Goal: Check status

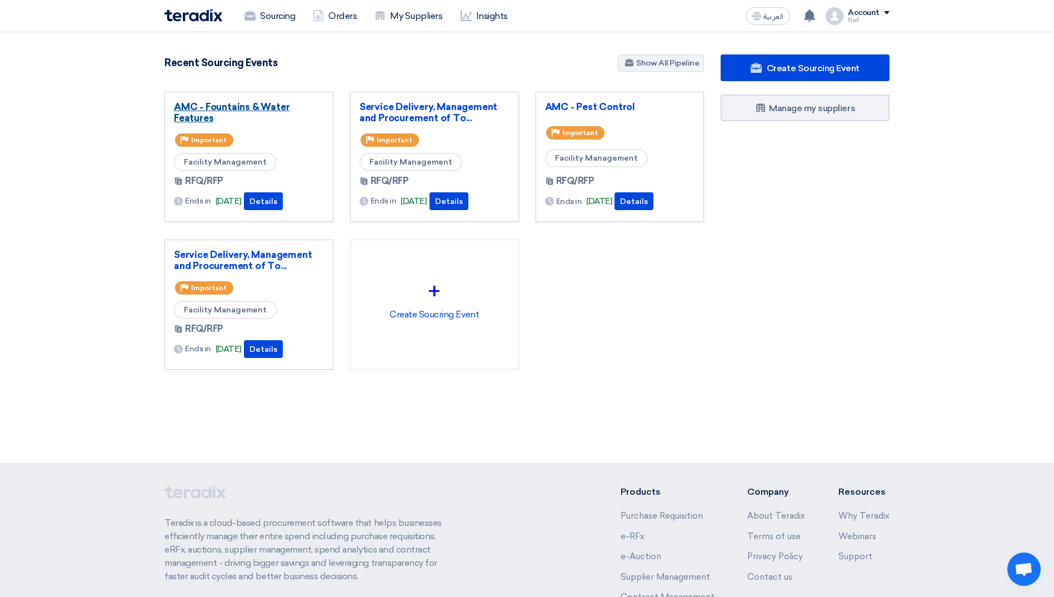
click at [226, 102] on link "AMC - Fountains & Water Features" at bounding box center [249, 112] width 150 height 22
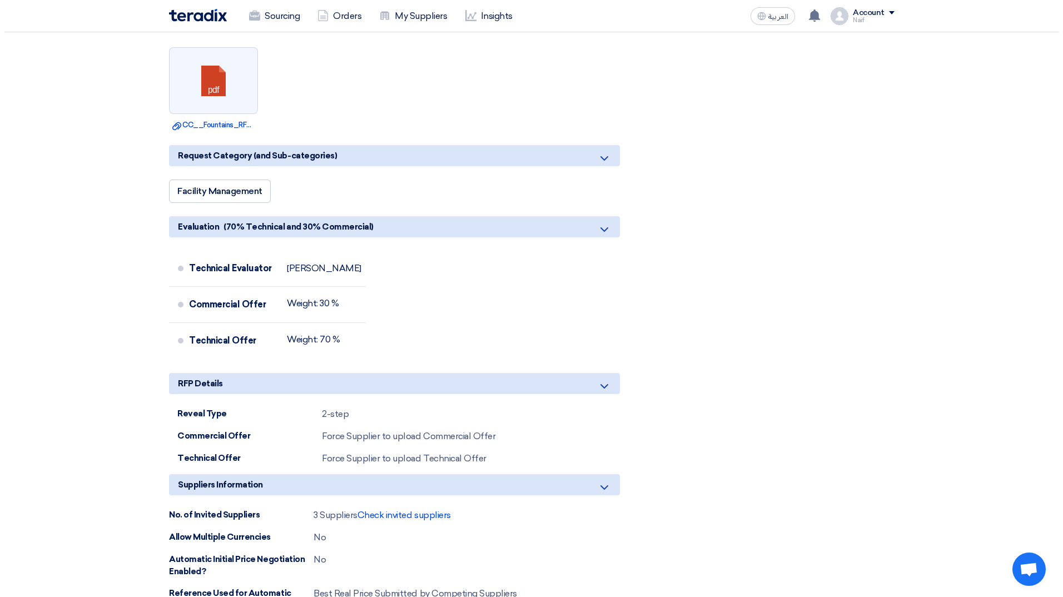
scroll to position [667, 0]
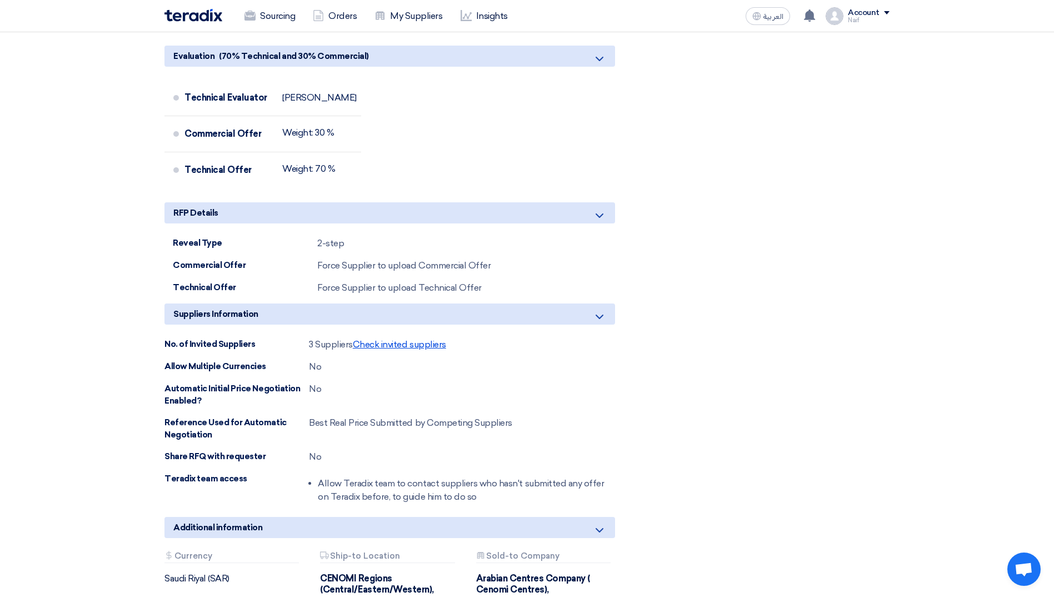
click at [407, 339] on span "Check invited suppliers" at bounding box center [399, 344] width 93 height 11
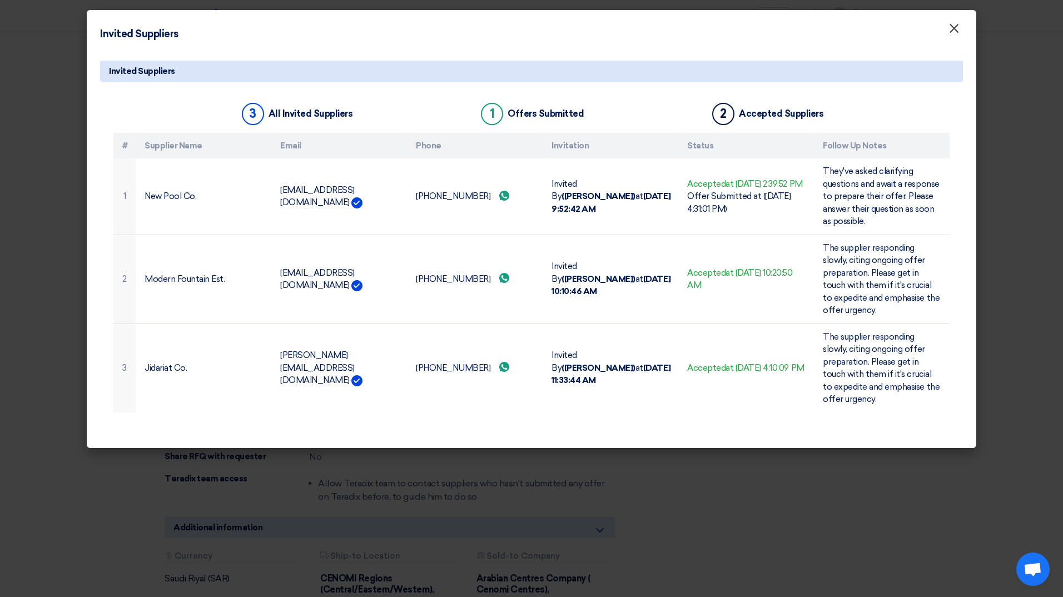
click at [955, 31] on span "×" at bounding box center [953, 31] width 11 height 22
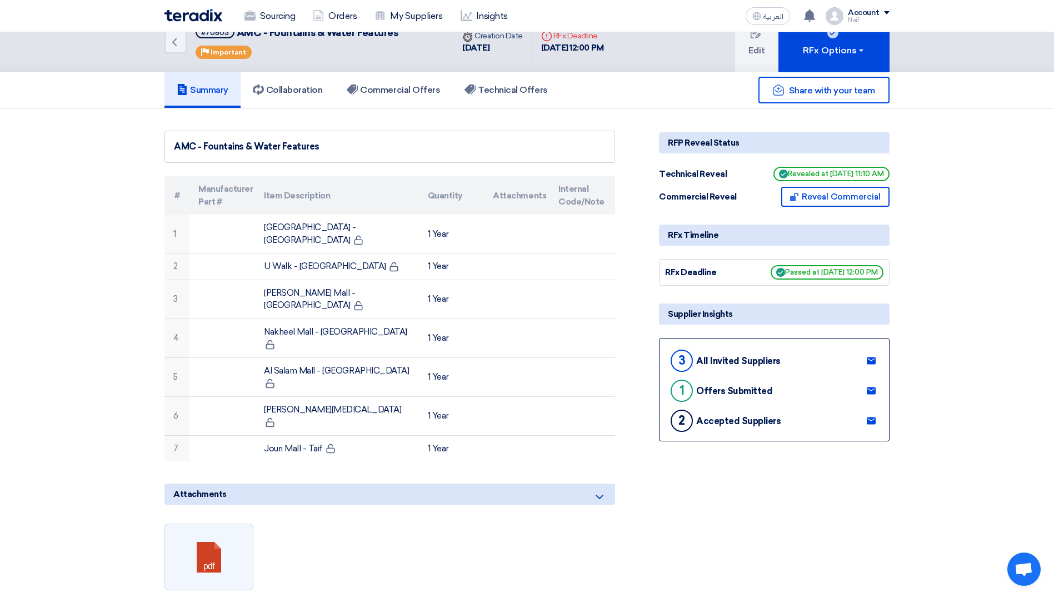
scroll to position [0, 0]
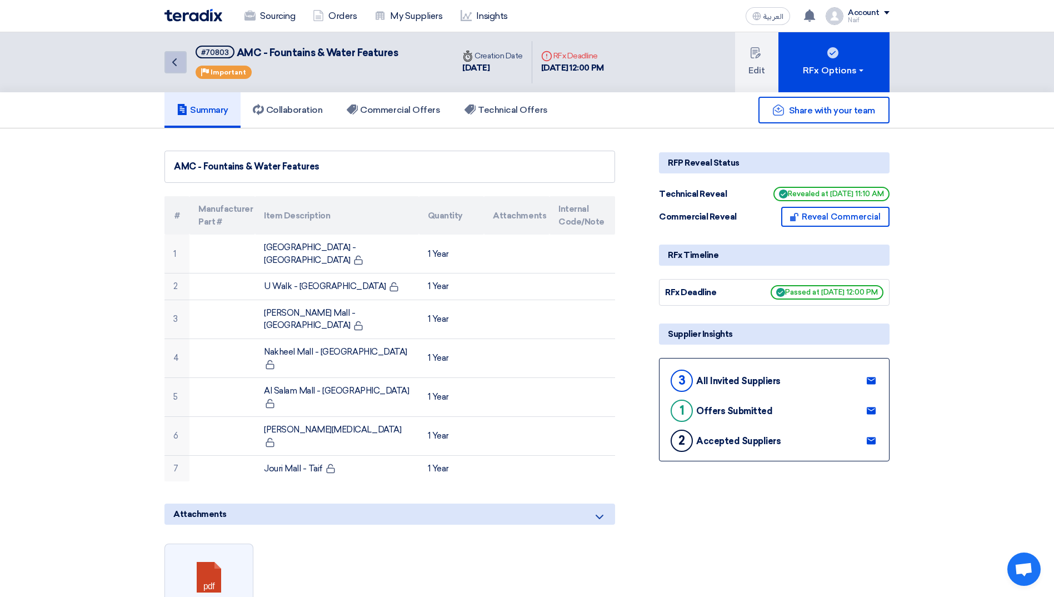
click at [170, 57] on icon "Back" at bounding box center [174, 62] width 13 height 13
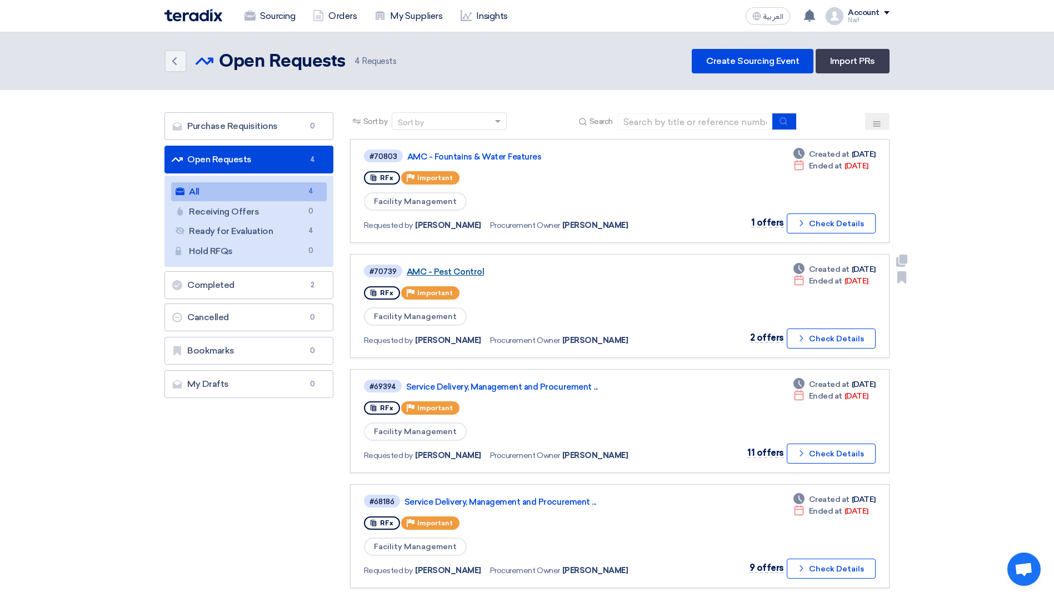
click at [424, 274] on link "AMC - Pest Control" at bounding box center [546, 272] width 278 height 10
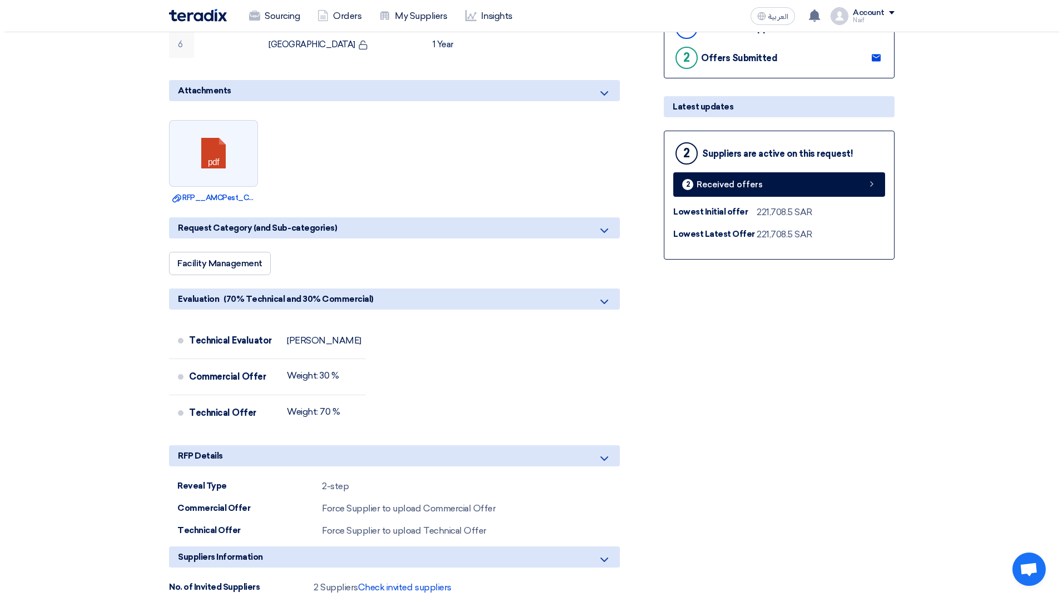
scroll to position [500, 0]
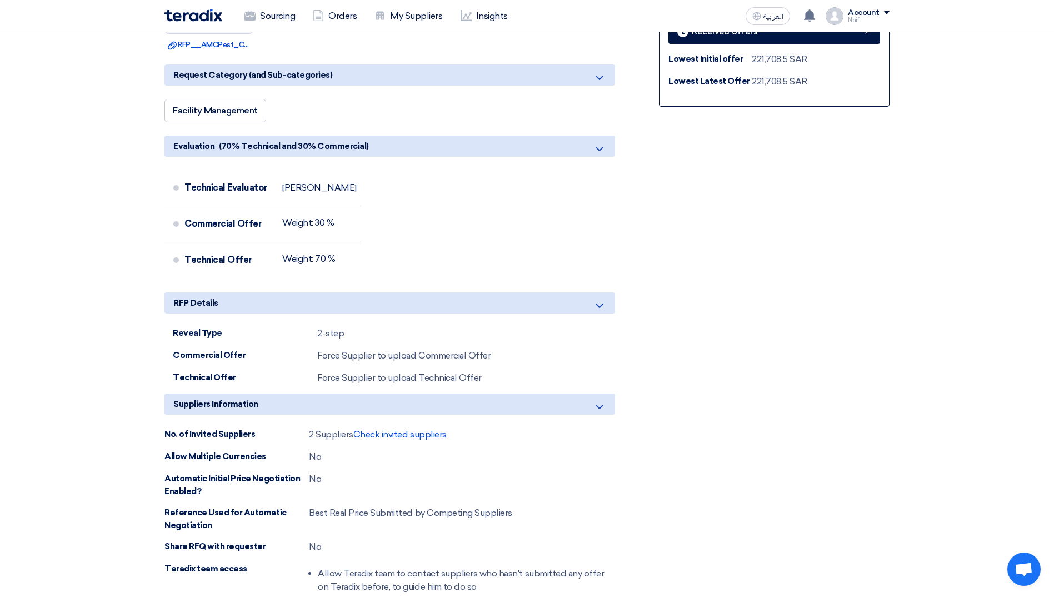
click at [387, 428] on div "2 Suppliers Check invited suppliers" at bounding box center [378, 434] width 138 height 13
click at [400, 429] on span "Check invited suppliers" at bounding box center [400, 434] width 93 height 11
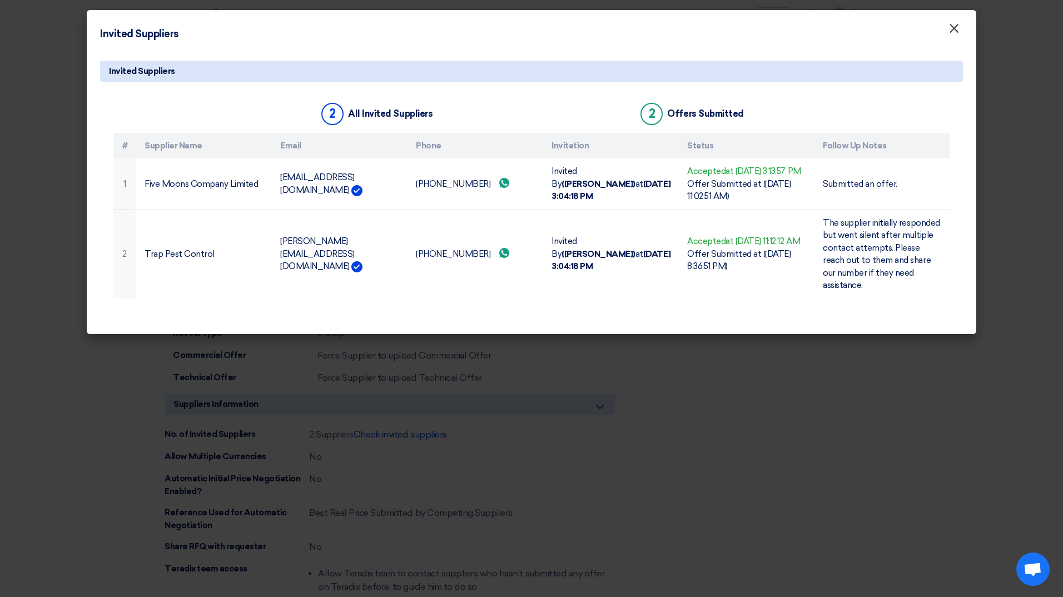
drag, startPoint x: 949, startPoint y: 34, endPoint x: 952, endPoint y: 39, distance: 5.7
click at [950, 37] on span "×" at bounding box center [953, 31] width 11 height 22
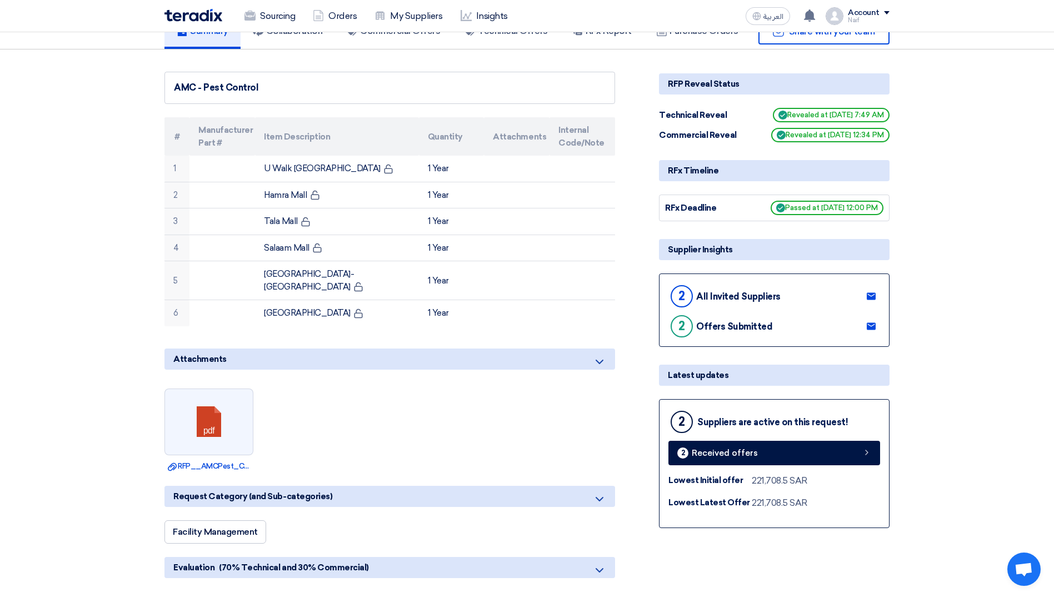
scroll to position [0, 0]
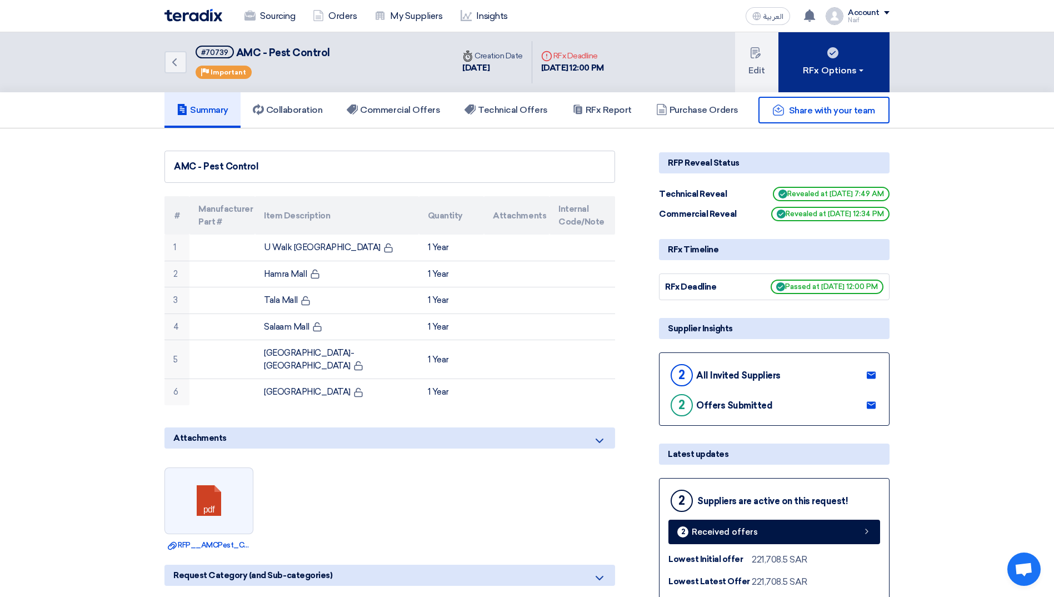
click at [811, 77] on div "RFx Options" at bounding box center [834, 70] width 63 height 13
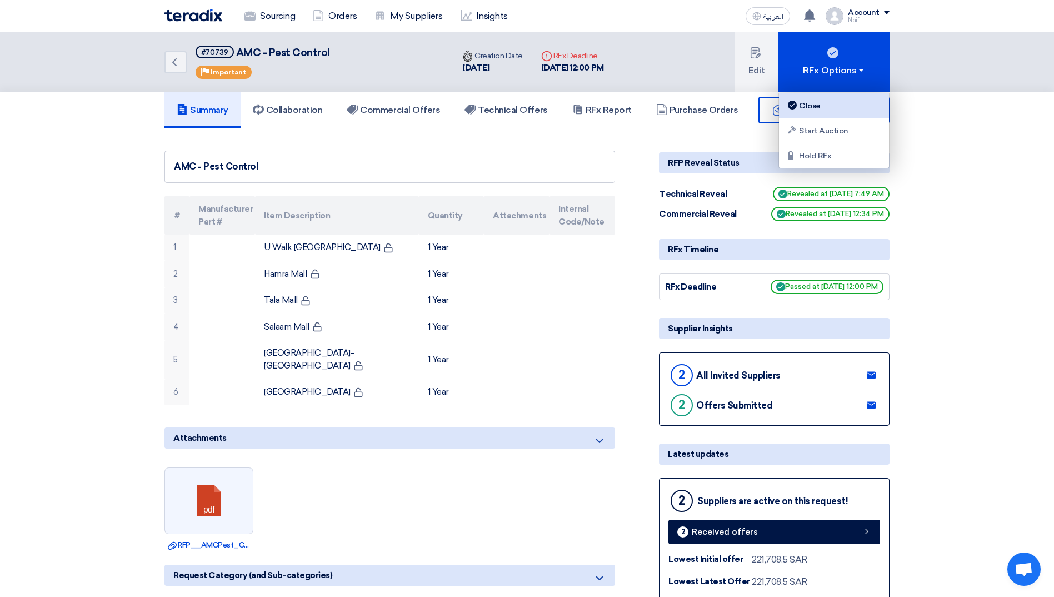
click at [812, 108] on div "Close" at bounding box center [834, 105] width 97 height 13
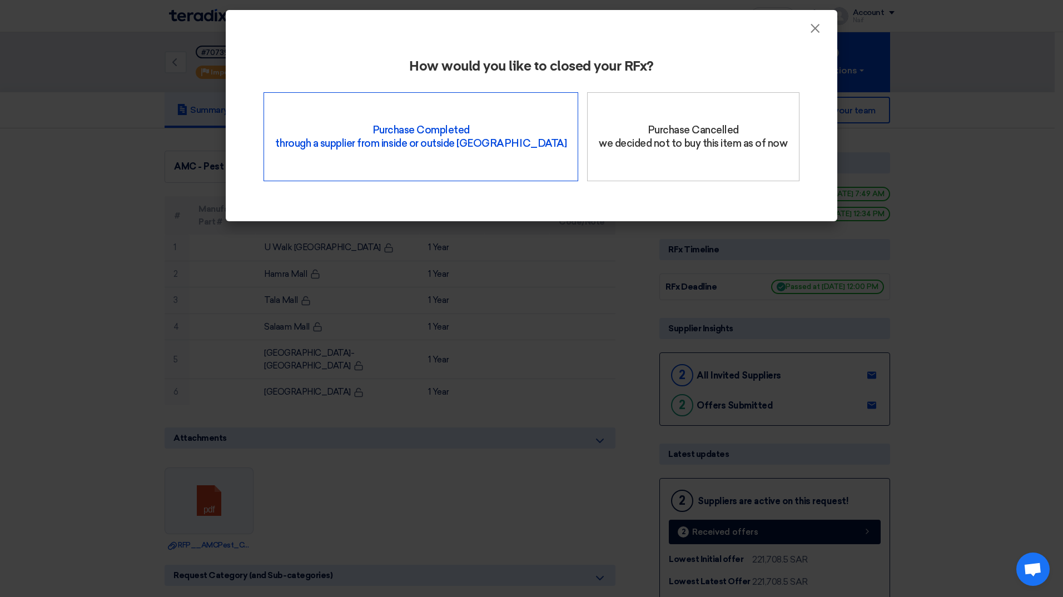
click at [438, 177] on div "Purchase Completed through a supplier from inside or outside Teradix" at bounding box center [420, 136] width 315 height 89
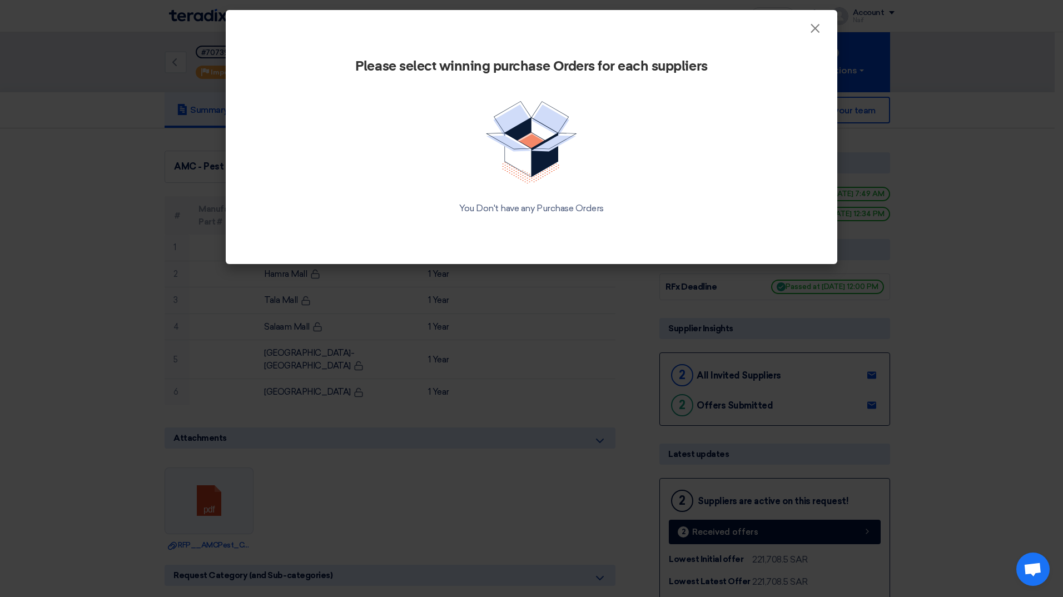
click at [527, 207] on div "You Don't have any Purchase Orders" at bounding box center [531, 208] width 522 height 13
click at [534, 157] on img at bounding box center [531, 142] width 91 height 83
click at [819, 28] on span "×" at bounding box center [814, 31] width 11 height 22
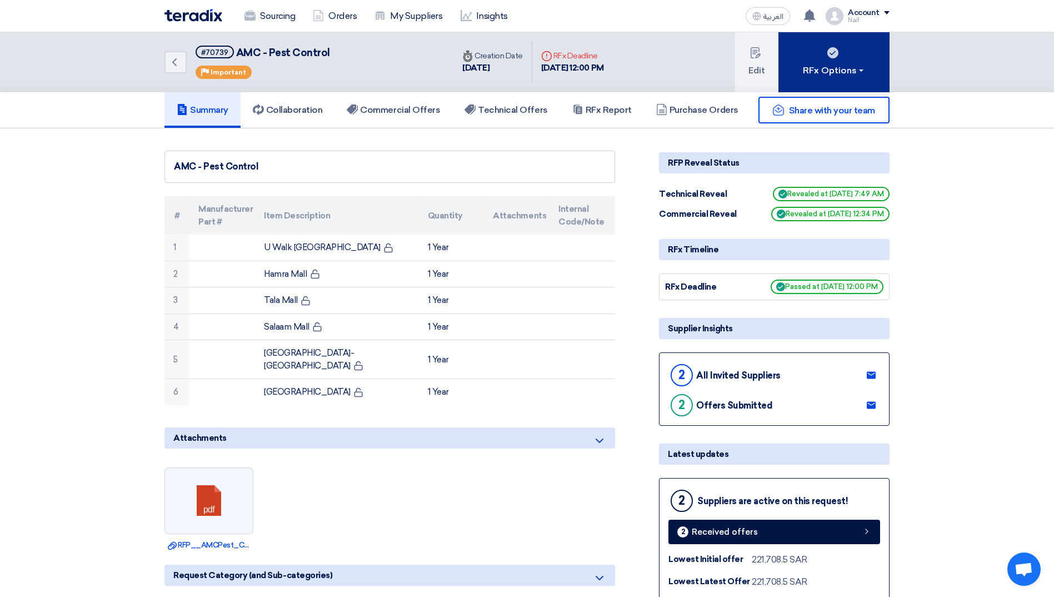
click at [822, 68] on div "RFx Options" at bounding box center [834, 70] width 63 height 13
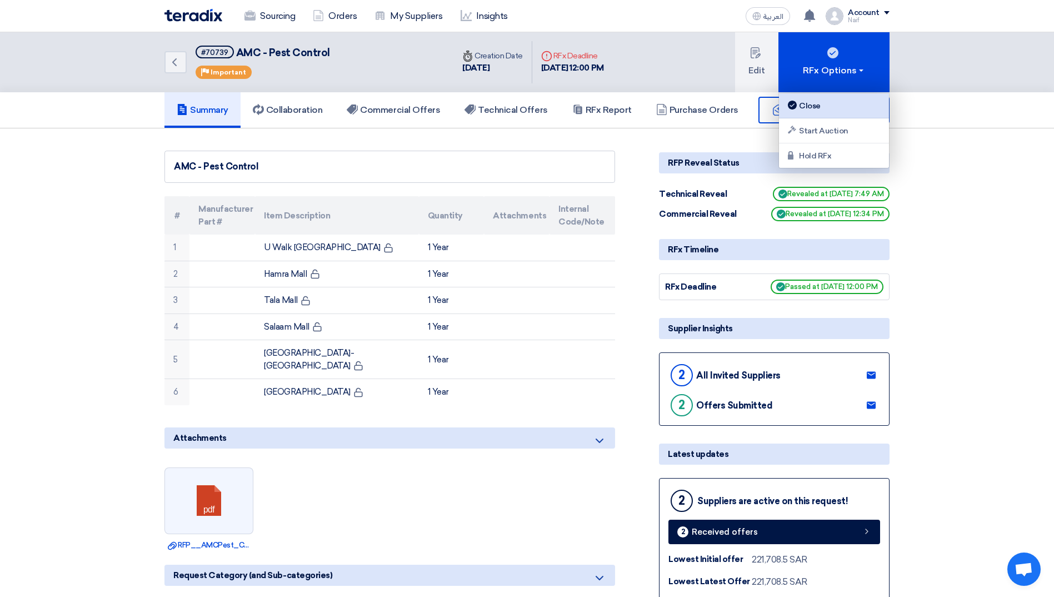
click at [828, 100] on div "Close" at bounding box center [834, 105] width 97 height 13
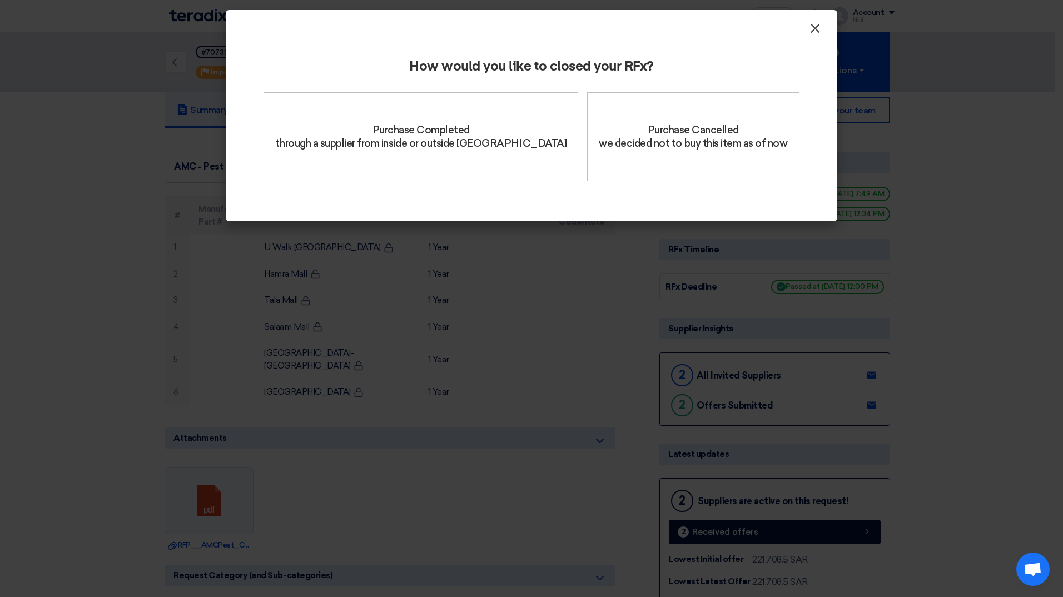
click at [814, 32] on span "×" at bounding box center [814, 31] width 11 height 22
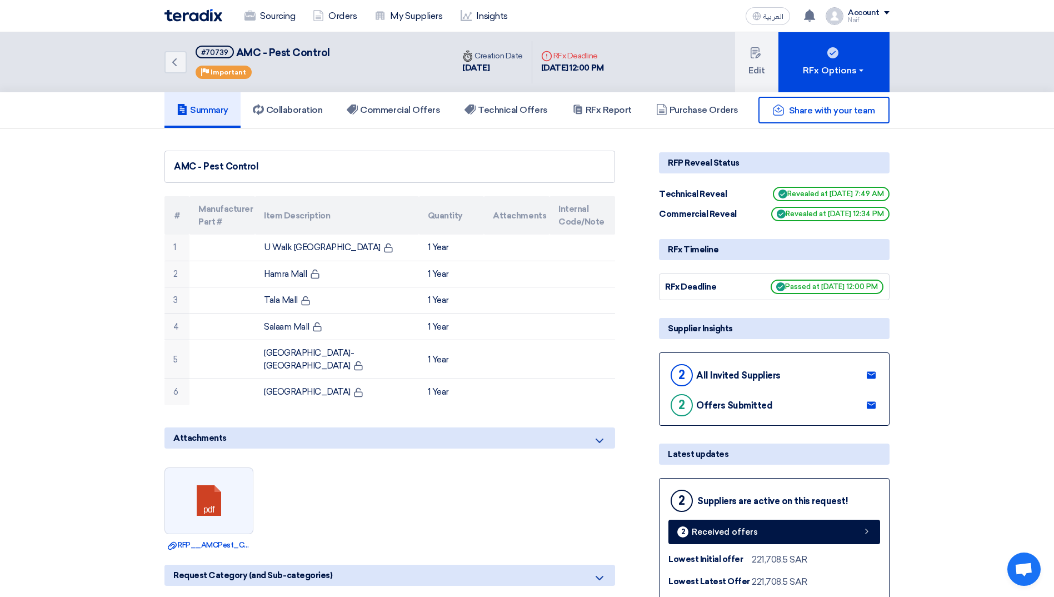
click at [176, 59] on use at bounding box center [174, 62] width 4 height 8
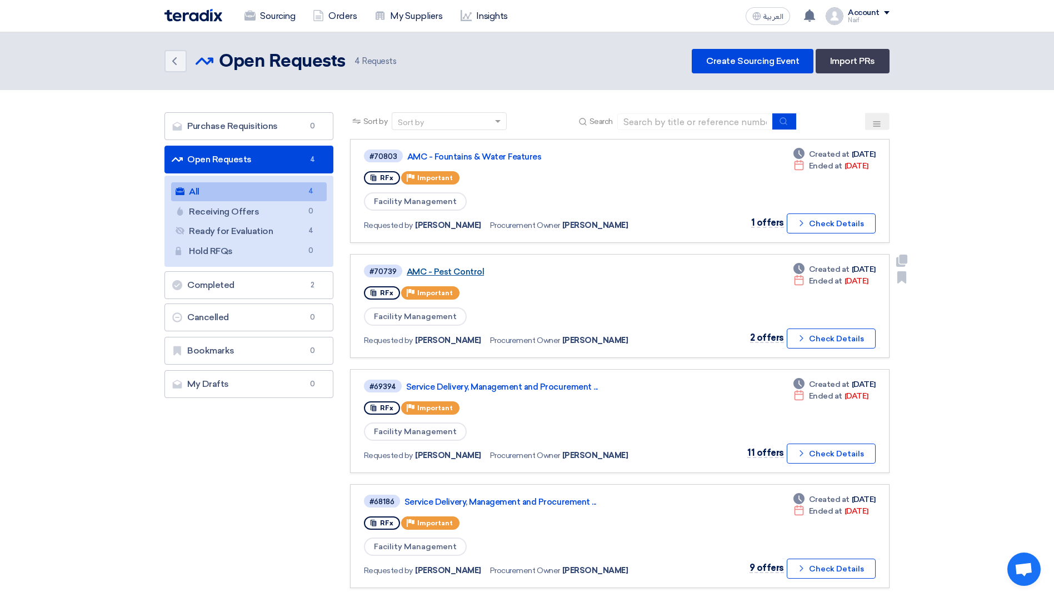
click at [459, 269] on link "AMC - Pest Control" at bounding box center [546, 272] width 278 height 10
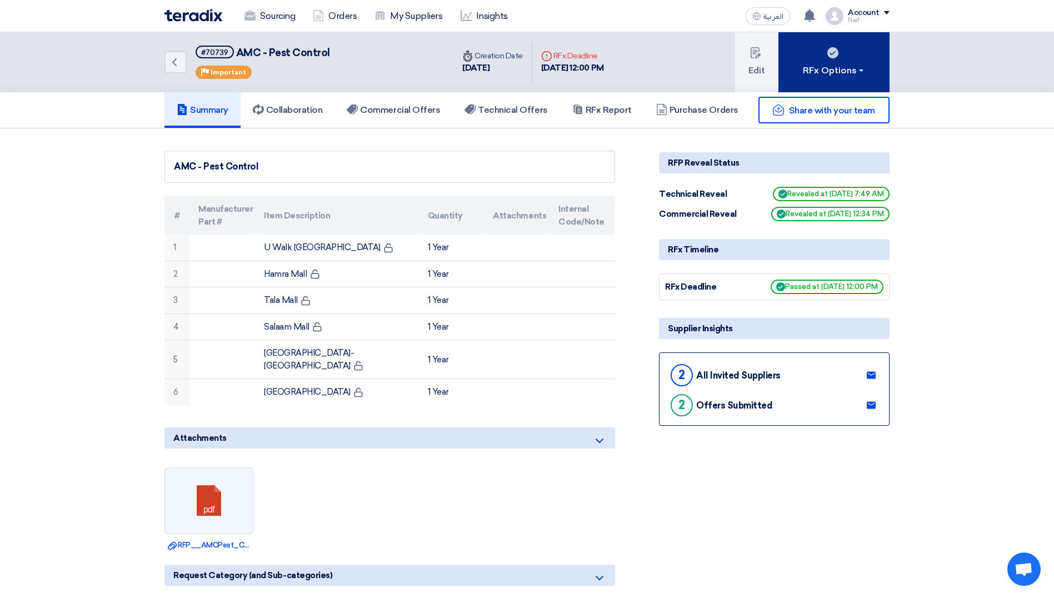
click at [827, 78] on button "RFx Options" at bounding box center [834, 62] width 111 height 60
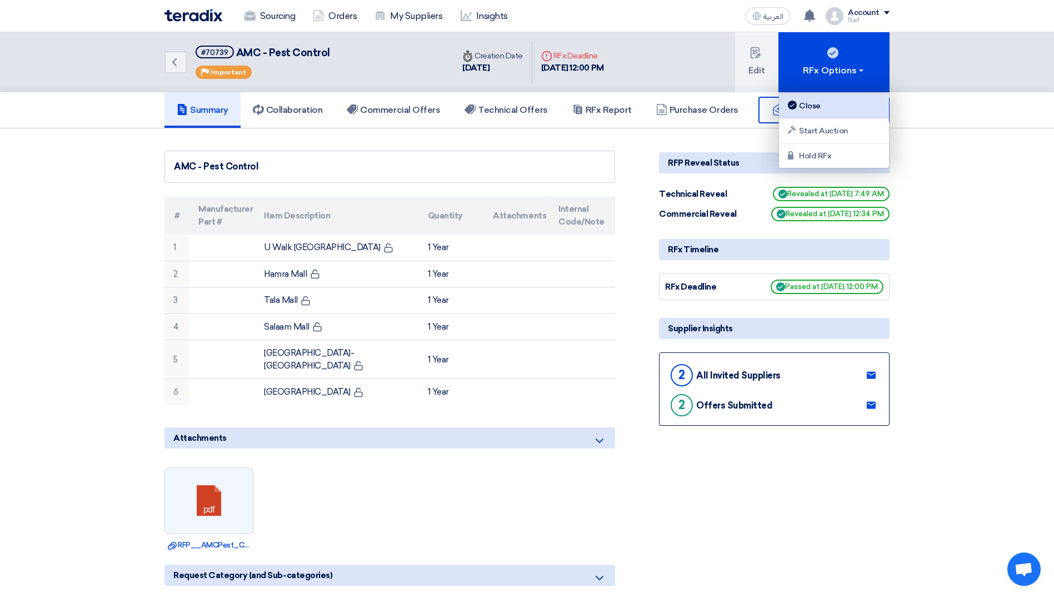
click at [826, 103] on div "Close" at bounding box center [834, 105] width 97 height 13
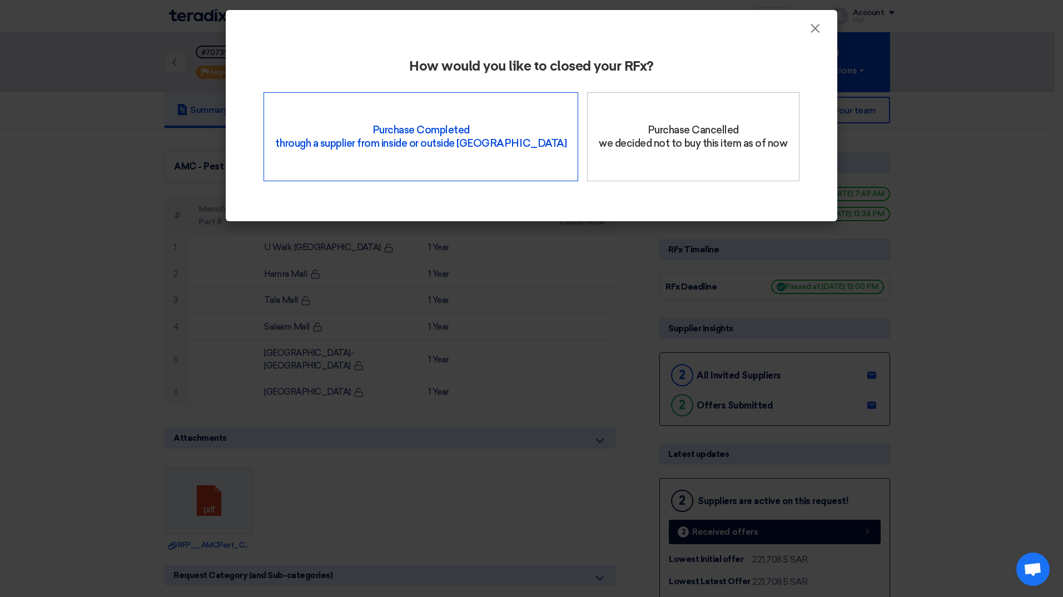
click at [446, 150] on div "Purchase Completed through a supplier from inside or outside Teradix" at bounding box center [420, 136] width 315 height 89
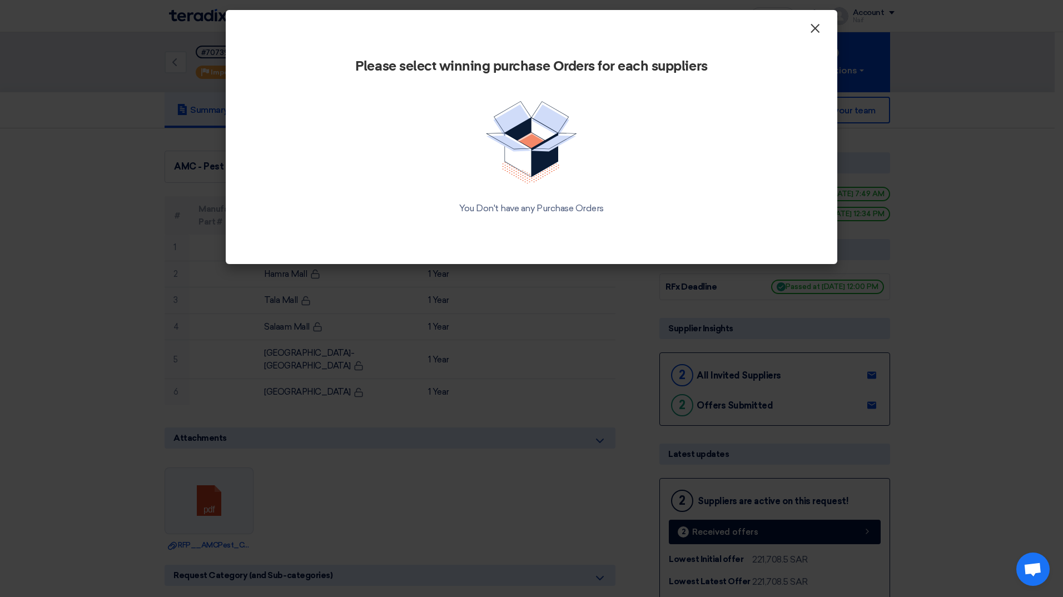
click at [818, 31] on span "×" at bounding box center [814, 31] width 11 height 22
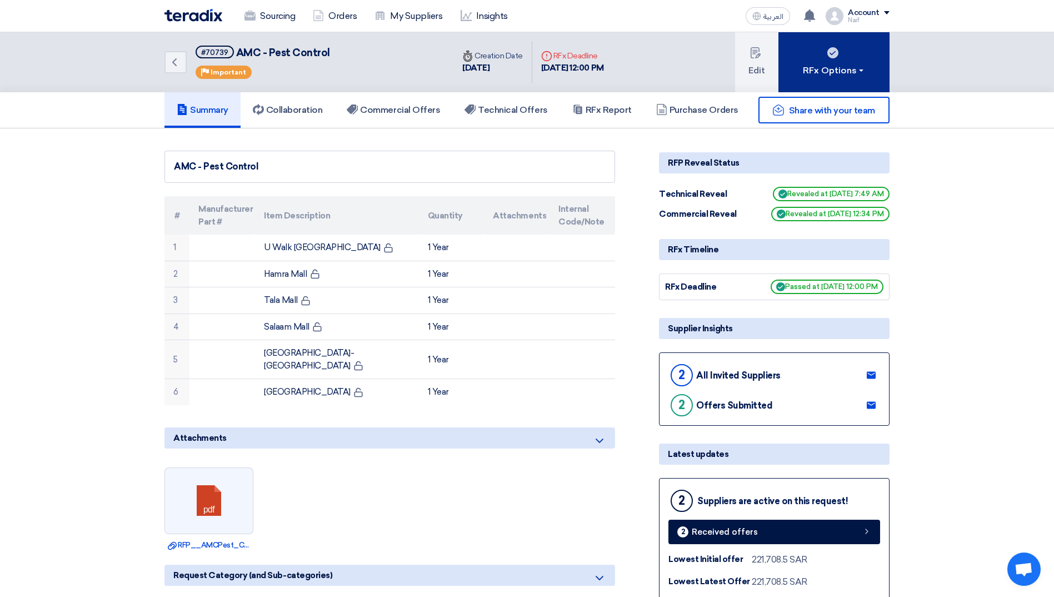
click at [863, 39] on button "RFx Options" at bounding box center [834, 62] width 111 height 60
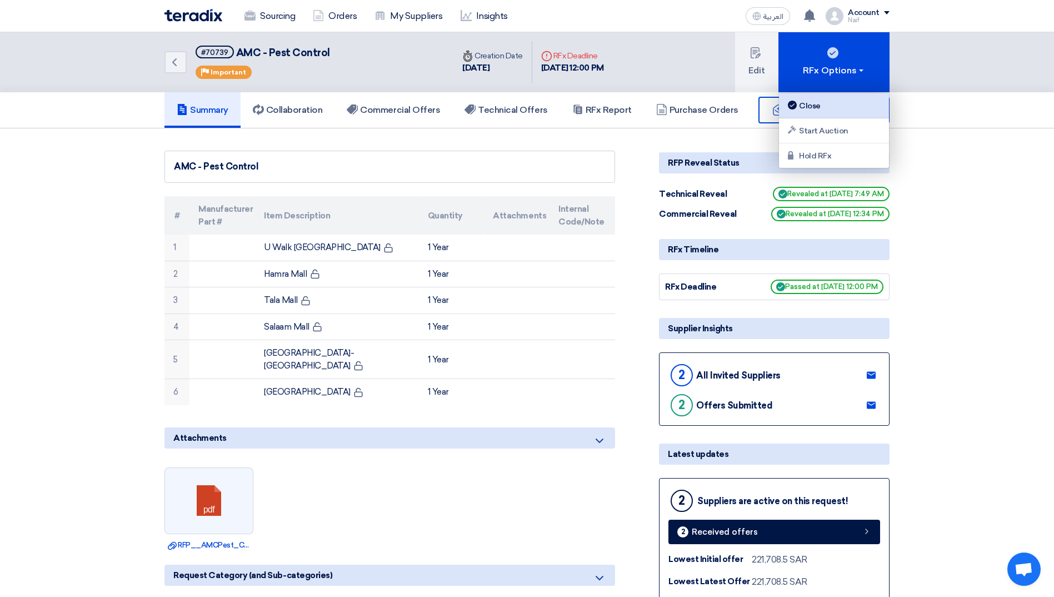
click at [873, 95] on link "Close" at bounding box center [834, 105] width 110 height 25
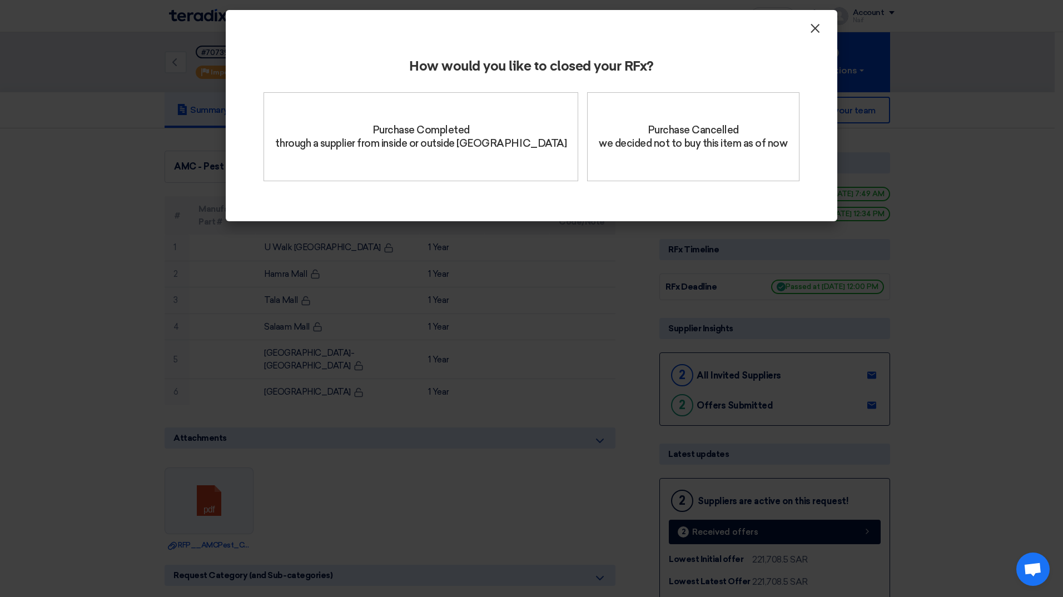
click at [810, 31] on span "×" at bounding box center [814, 31] width 11 height 22
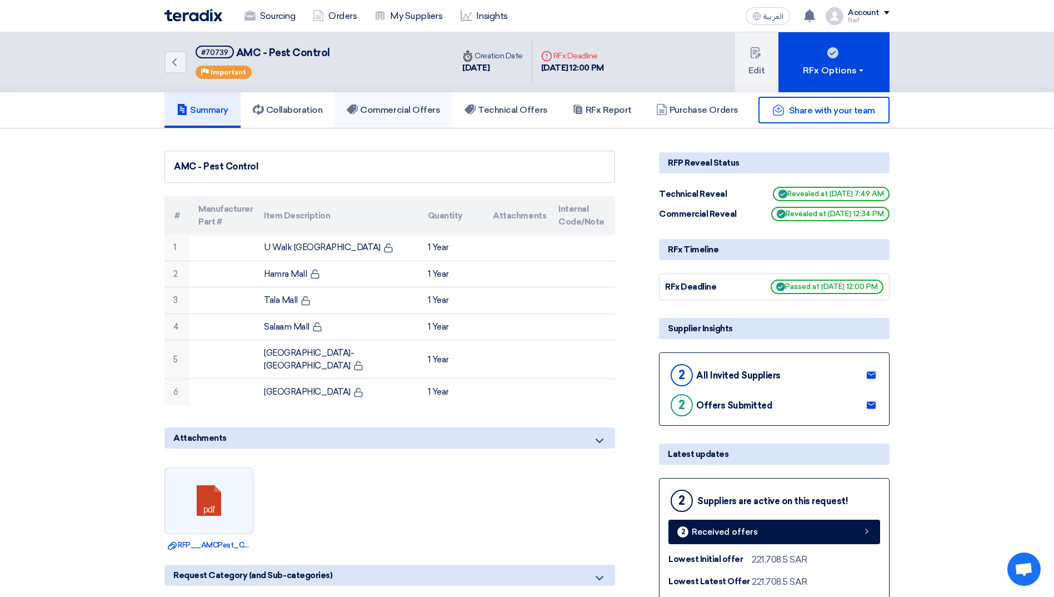
click at [415, 110] on h5 "Commercial Offers" at bounding box center [393, 109] width 93 height 11
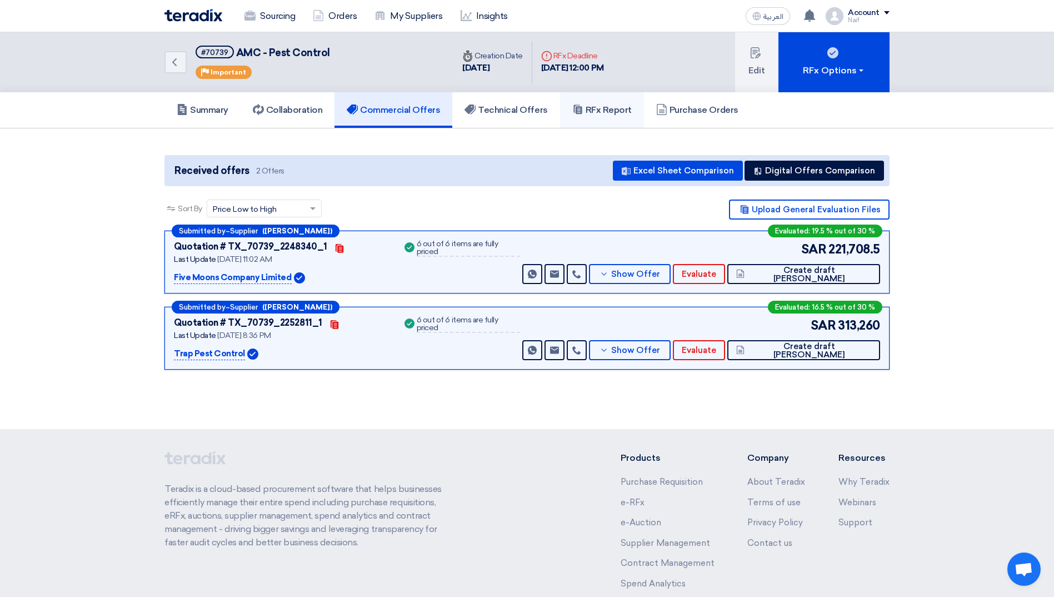
click at [599, 124] on link "RFx Report" at bounding box center [602, 110] width 84 height 36
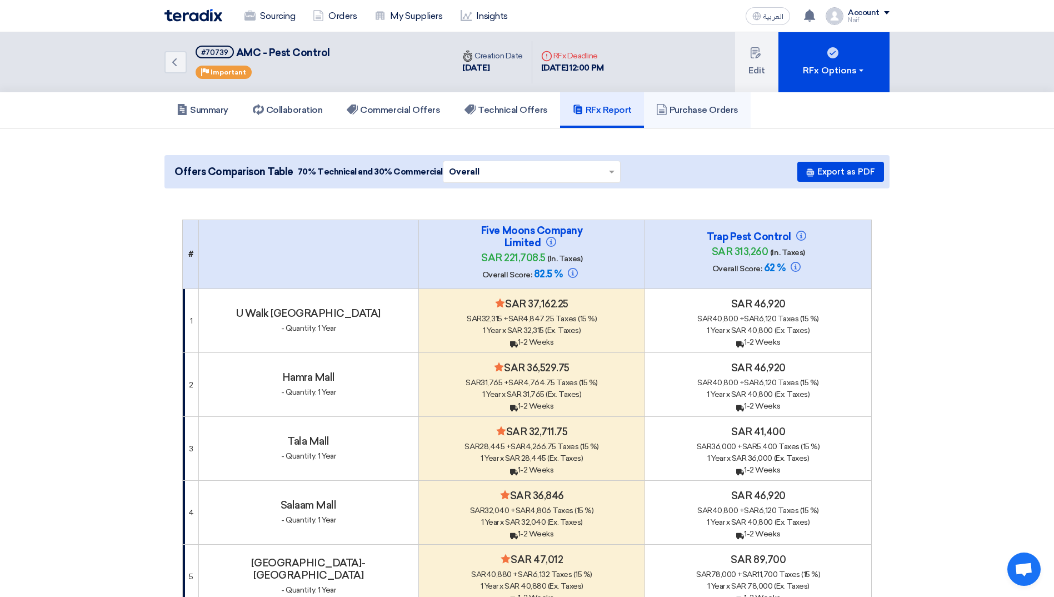
click at [649, 116] on link "Purchase Orders" at bounding box center [697, 110] width 107 height 36
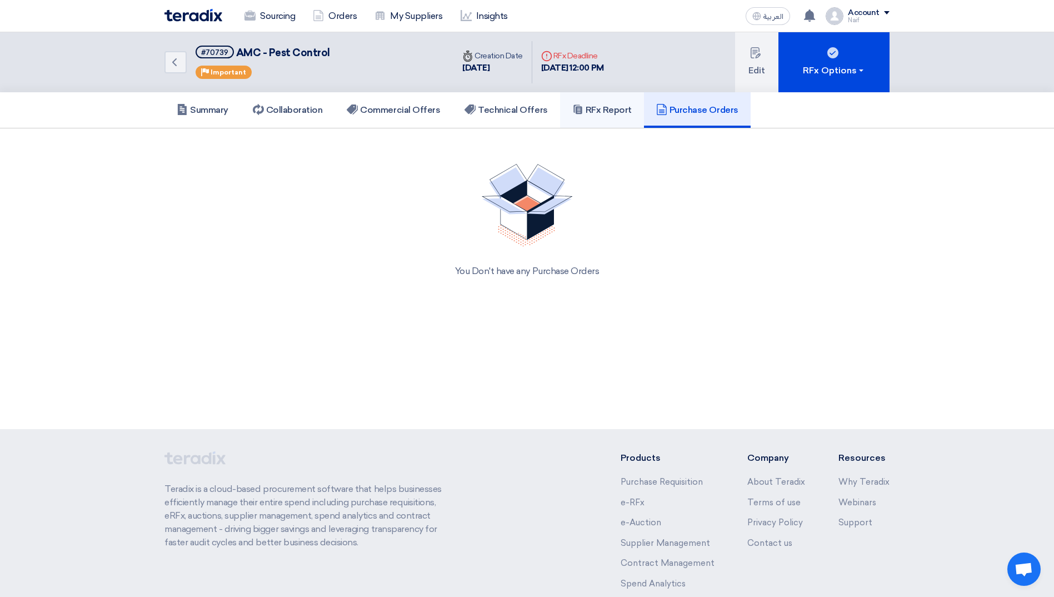
click at [600, 116] on h5 "RFx Report" at bounding box center [602, 109] width 59 height 11
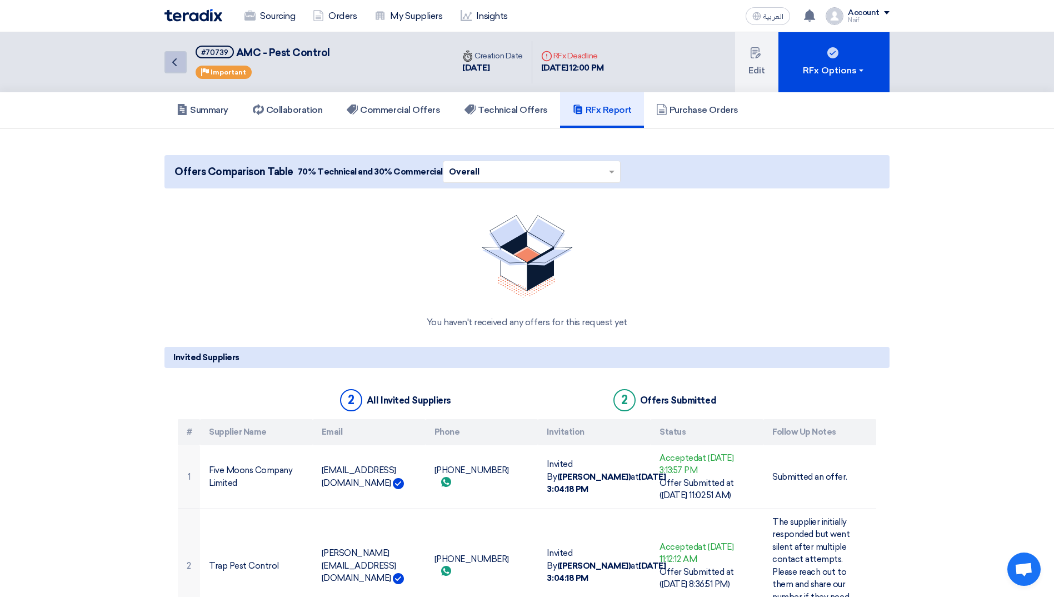
click at [168, 69] on link "Back" at bounding box center [176, 62] width 22 height 22
